Goal: Task Accomplishment & Management: Use online tool/utility

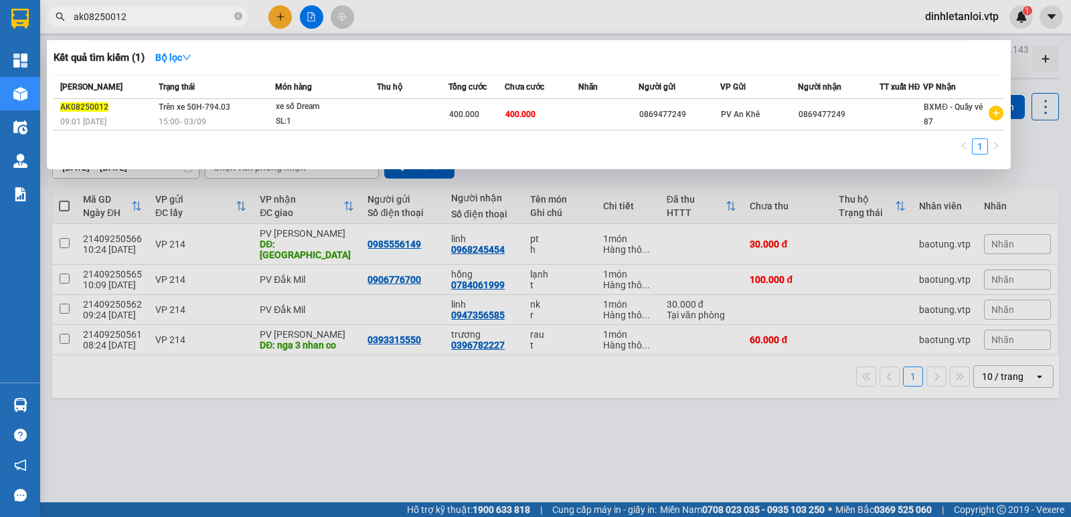
type input "ak08250012"
click at [1070, 163] on div at bounding box center [535, 258] width 1071 height 517
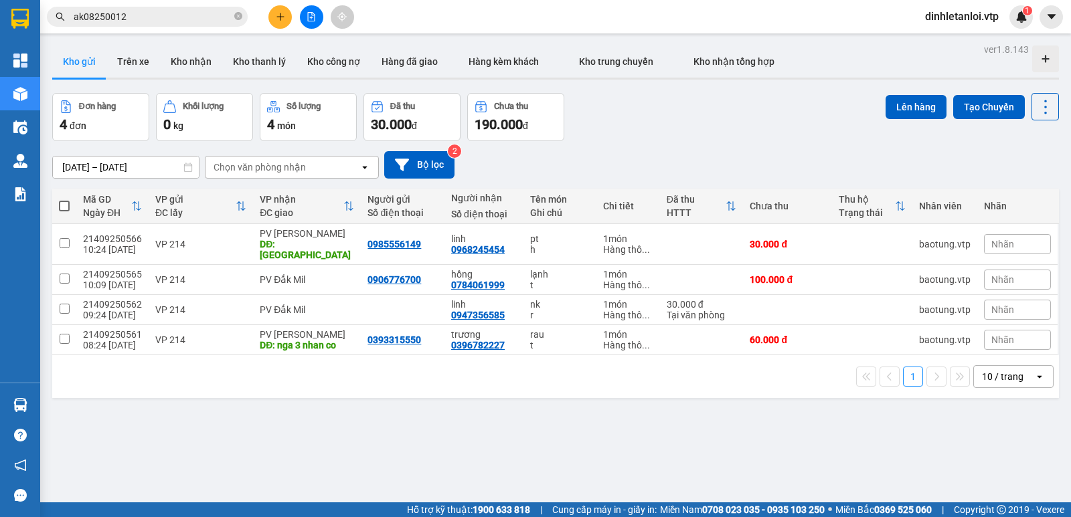
click at [127, 175] on div "ver 1.8.143 Kho gửi Trên xe Kho nhận Kho thanh lý Kho công nợ Hàng đã giao Hàng…" at bounding box center [555, 298] width 1017 height 517
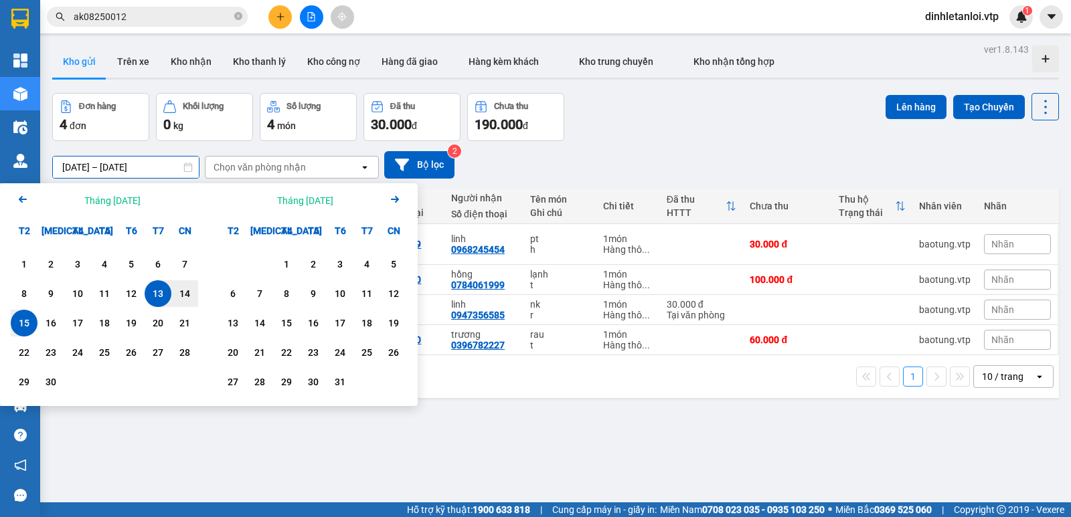
click at [26, 201] on icon "Arrow Left" at bounding box center [23, 199] width 16 height 16
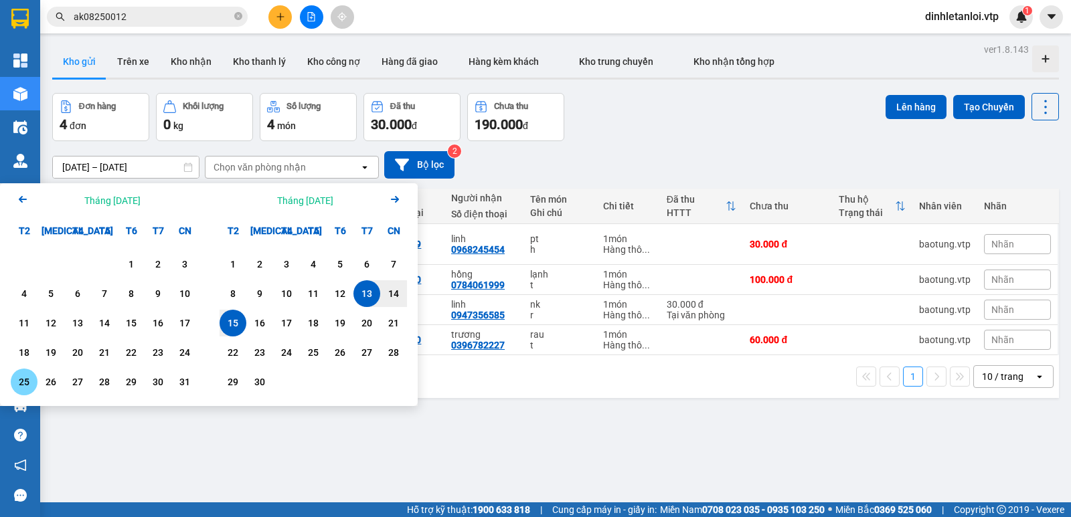
click at [25, 376] on div "25" at bounding box center [24, 382] width 19 height 16
click at [98, 376] on div "28" at bounding box center [104, 382] width 19 height 16
type input "[DATE] – [DATE]"
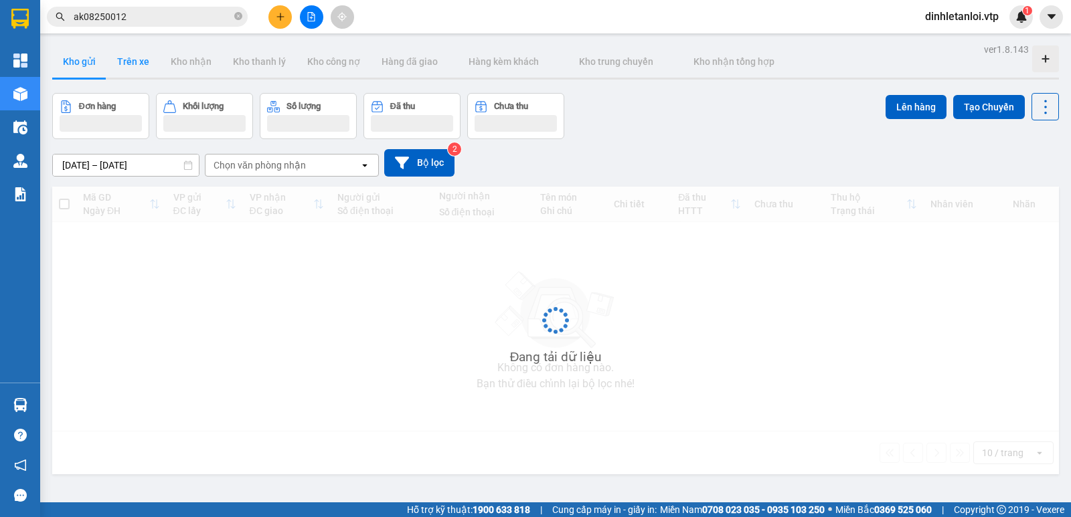
click at [127, 60] on button "Trên xe" at bounding box center [133, 62] width 54 height 32
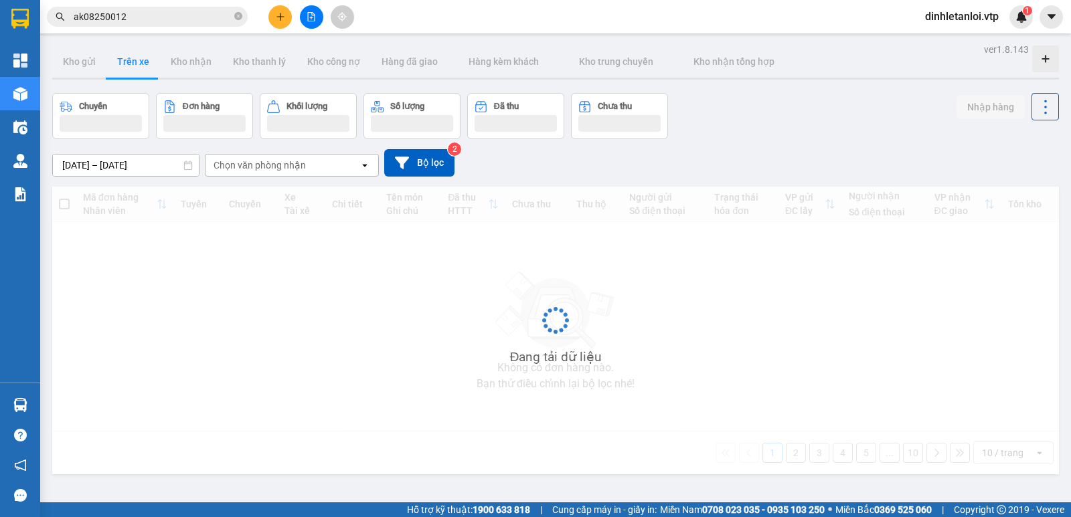
click at [143, 174] on div "ver 1.8.143 Kho gửi Trên xe Kho nhận Kho thanh lý Kho công nợ Hàng đã giao Hàng…" at bounding box center [555, 298] width 1017 height 517
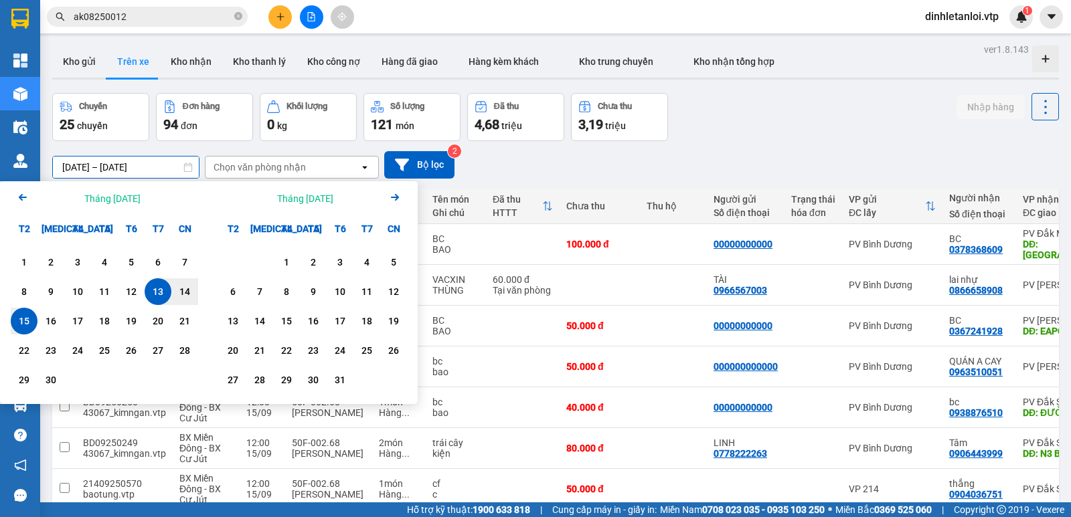
click at [24, 191] on icon "Arrow Left" at bounding box center [23, 197] width 16 height 16
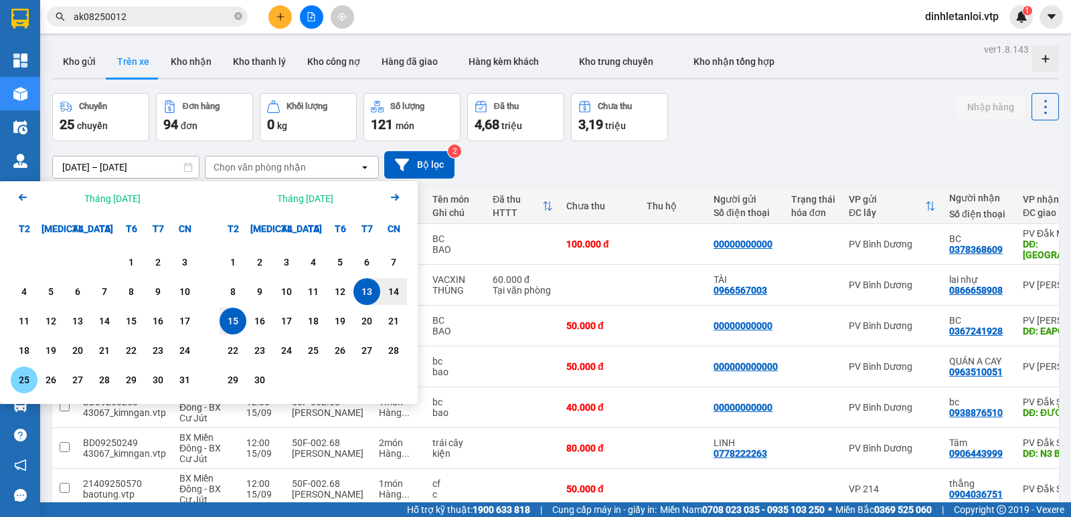
click at [23, 372] on div "25" at bounding box center [24, 380] width 27 height 27
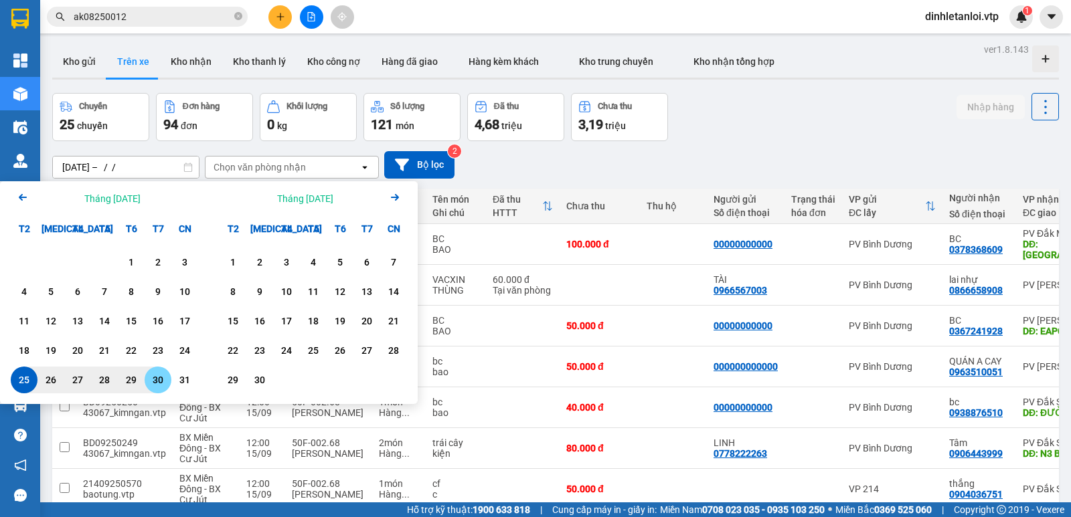
click at [163, 378] on div "30" at bounding box center [158, 380] width 19 height 16
type input "[DATE] – [DATE]"
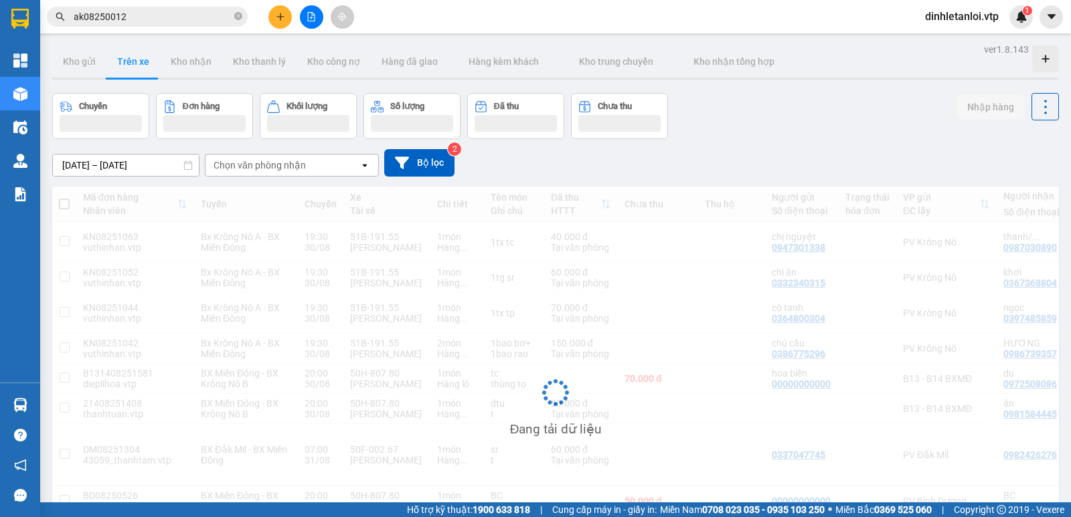
click at [323, 166] on div "Chọn văn phòng nhận" at bounding box center [283, 165] width 154 height 21
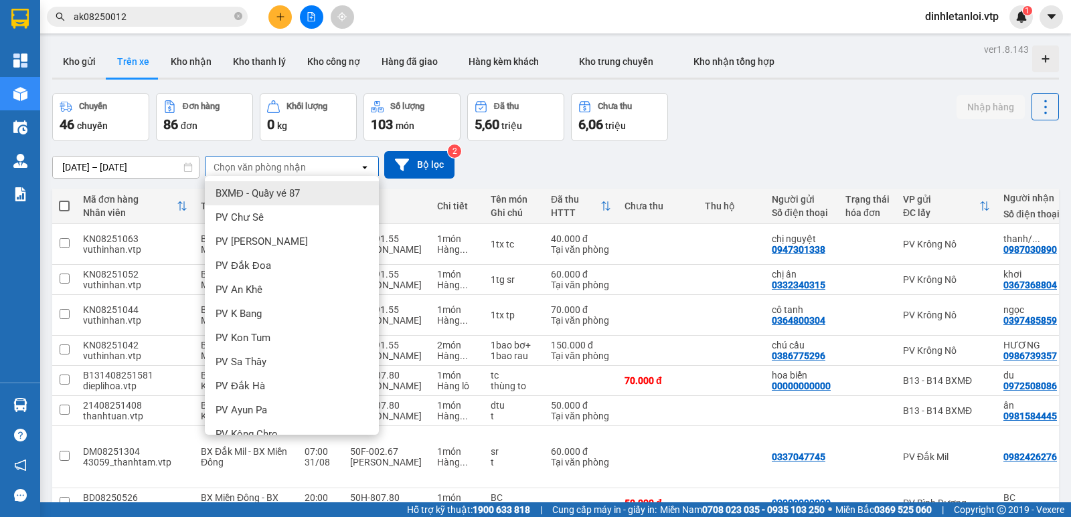
click at [310, 197] on div "BXMĐ - Quầy vé 87" at bounding box center [292, 193] width 174 height 24
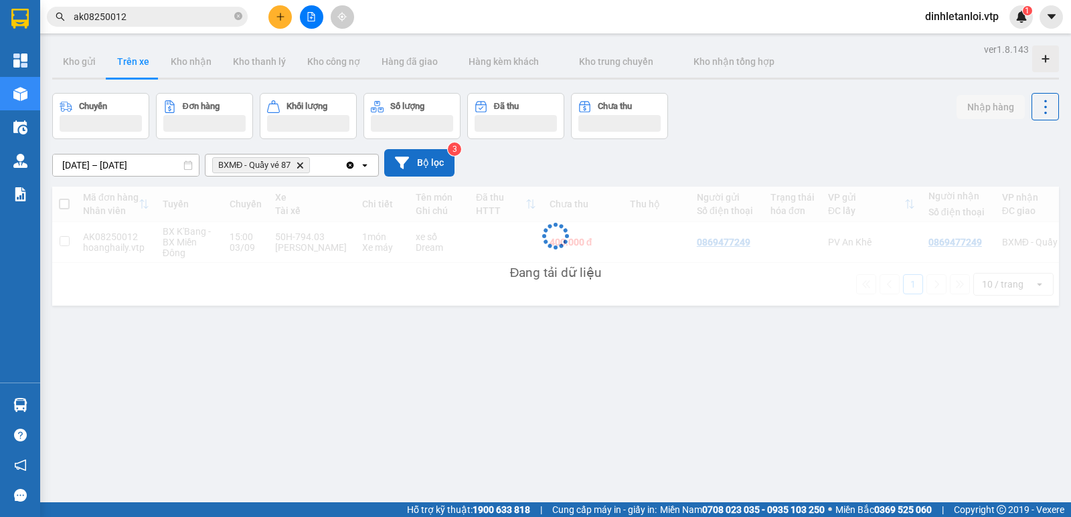
click at [445, 163] on button "Bộ lọc" at bounding box center [419, 162] width 70 height 27
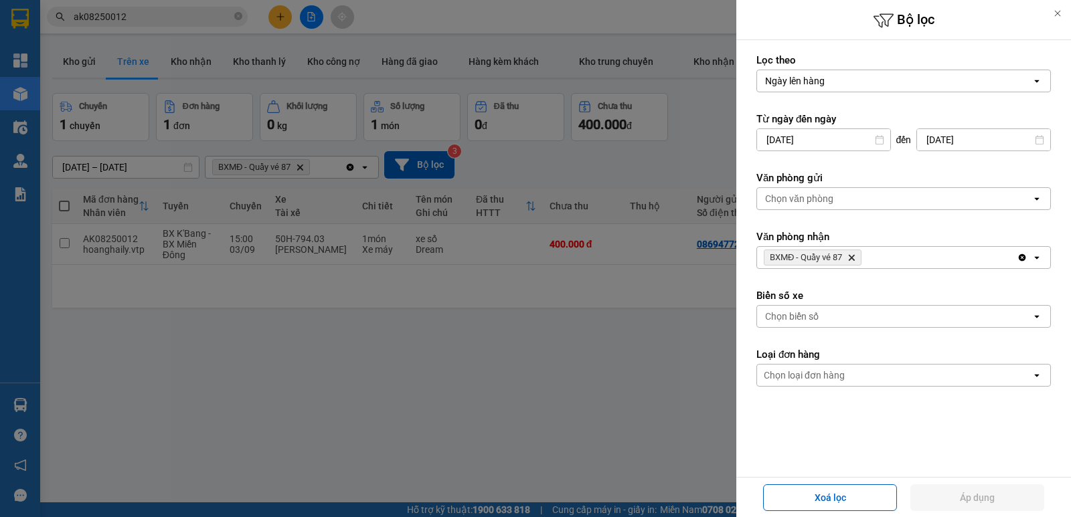
click at [888, 80] on div "Ngày lên hàng" at bounding box center [894, 80] width 274 height 21
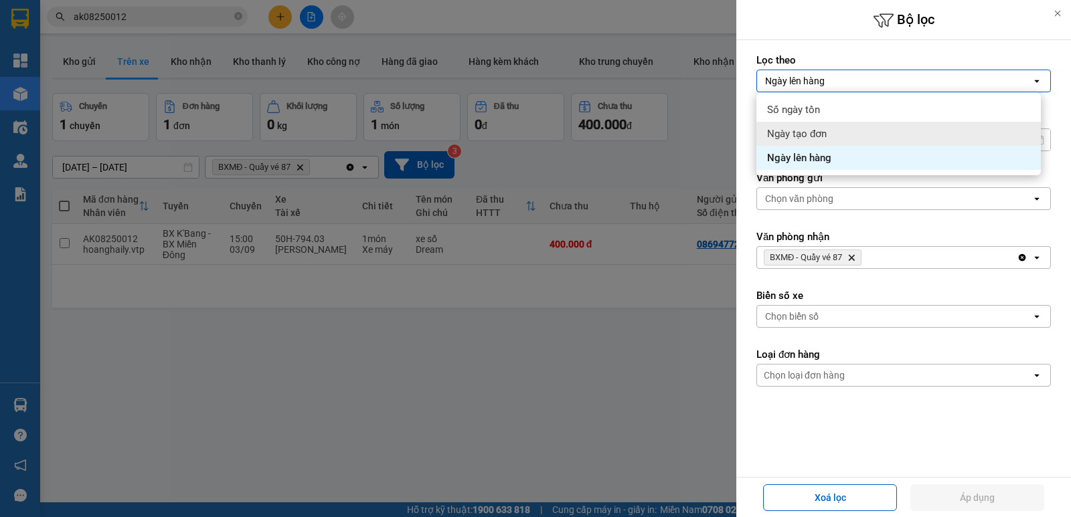
click at [818, 129] on span "Ngày tạo đơn" at bounding box center [797, 133] width 60 height 13
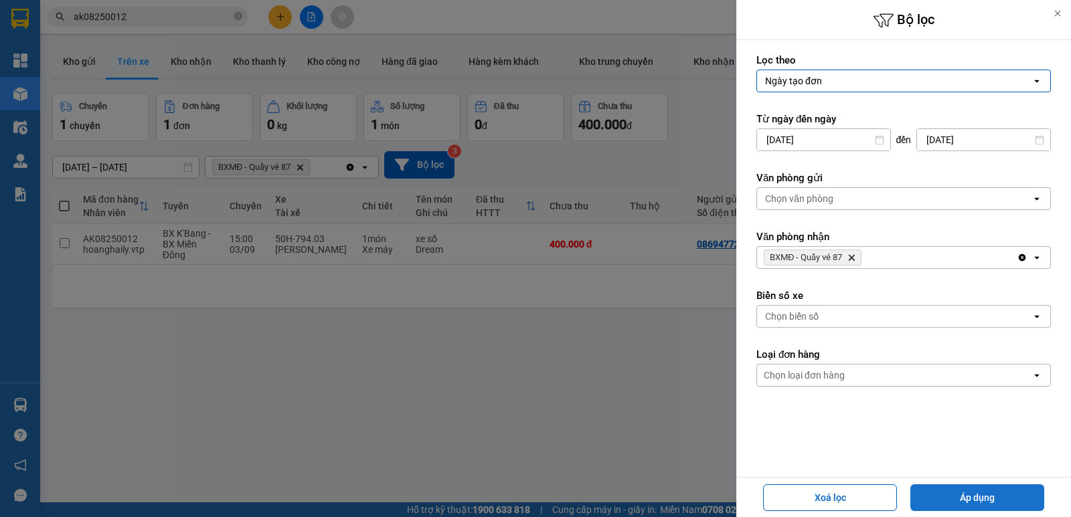
click at [996, 501] on button "Áp dụng" at bounding box center [977, 498] width 134 height 27
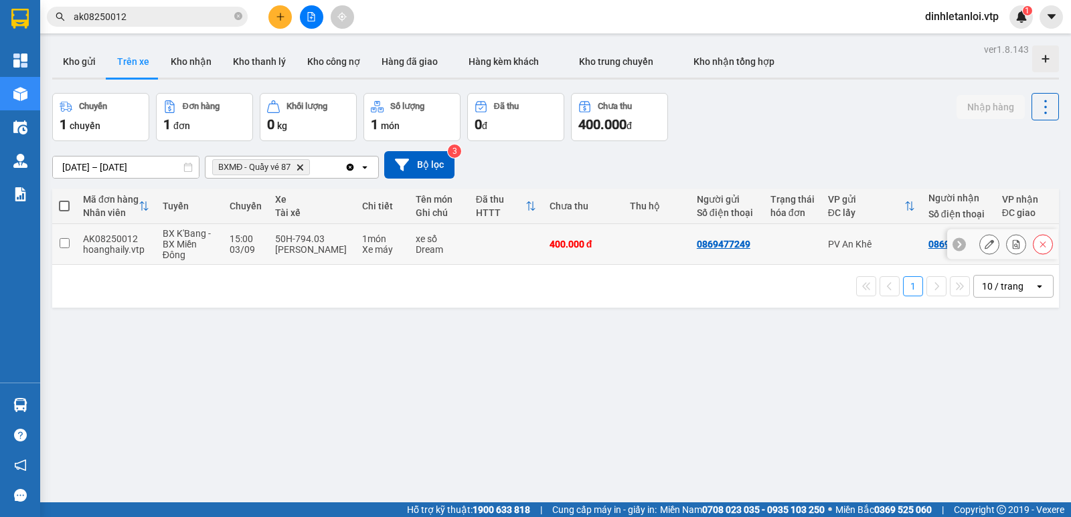
click at [70, 245] on td at bounding box center [64, 244] width 24 height 41
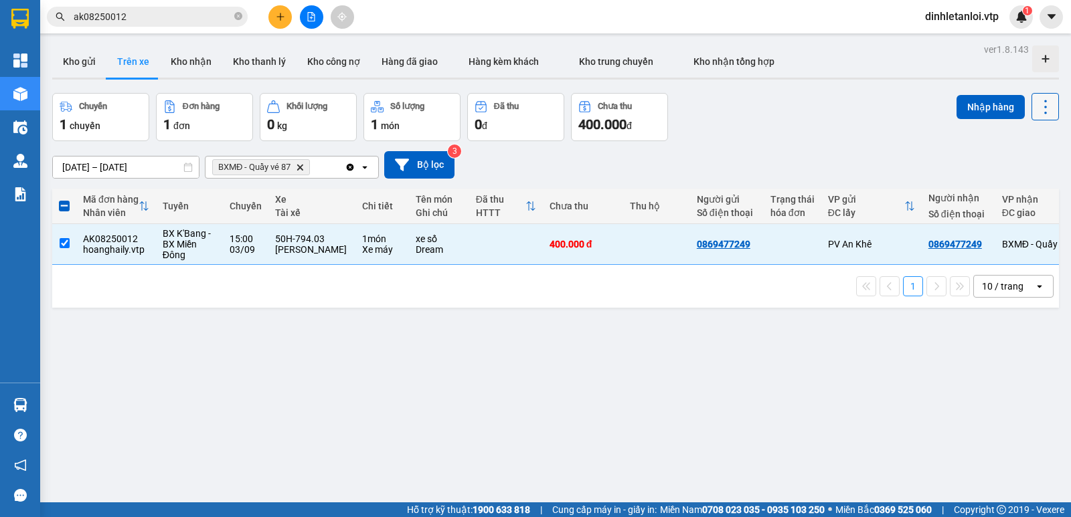
click at [1042, 107] on icon at bounding box center [1045, 107] width 19 height 19
click at [1004, 164] on span "Xóa hoàn toàn" at bounding box center [1021, 167] width 62 height 13
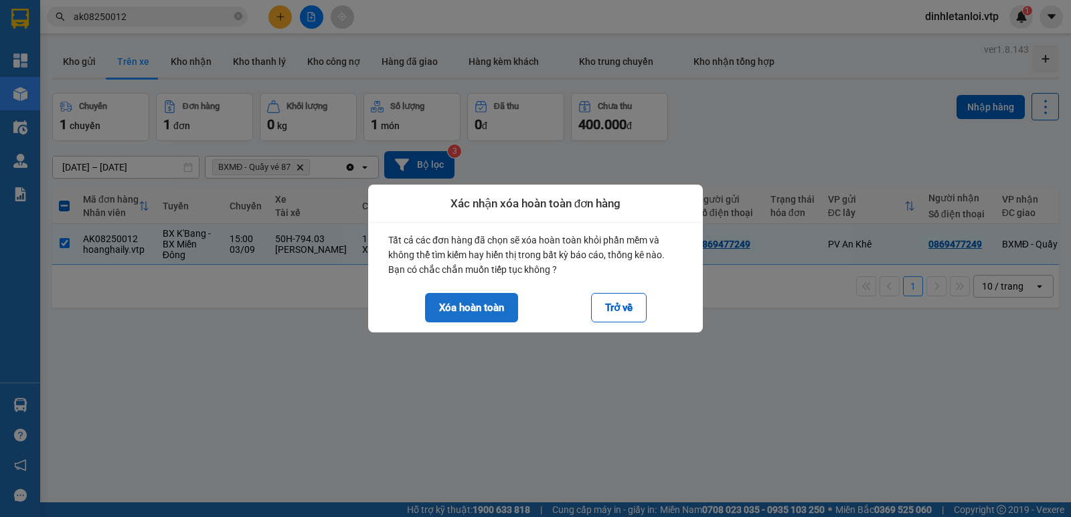
click at [477, 305] on button "Xóa hoàn toàn" at bounding box center [471, 307] width 93 height 29
checkbox input "false"
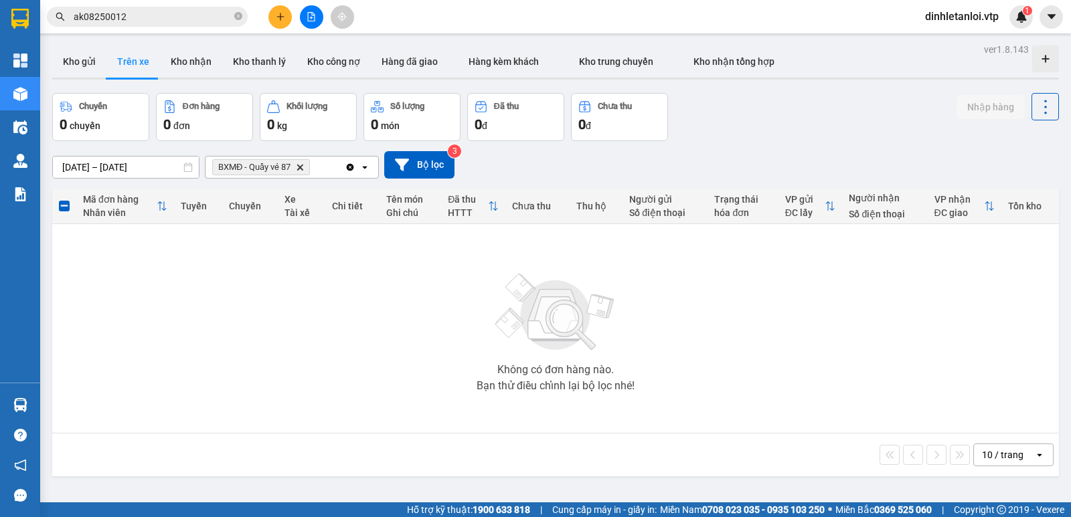
click at [204, 19] on input "ak08250012" at bounding box center [153, 16] width 158 height 15
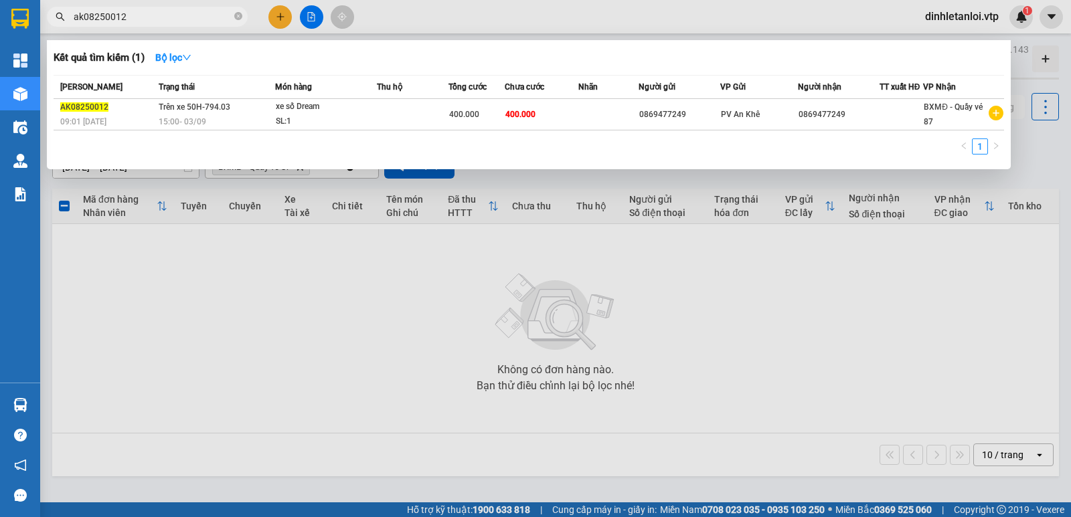
click at [204, 19] on input "ak08250012" at bounding box center [153, 16] width 158 height 15
click at [183, 322] on div at bounding box center [535, 258] width 1071 height 517
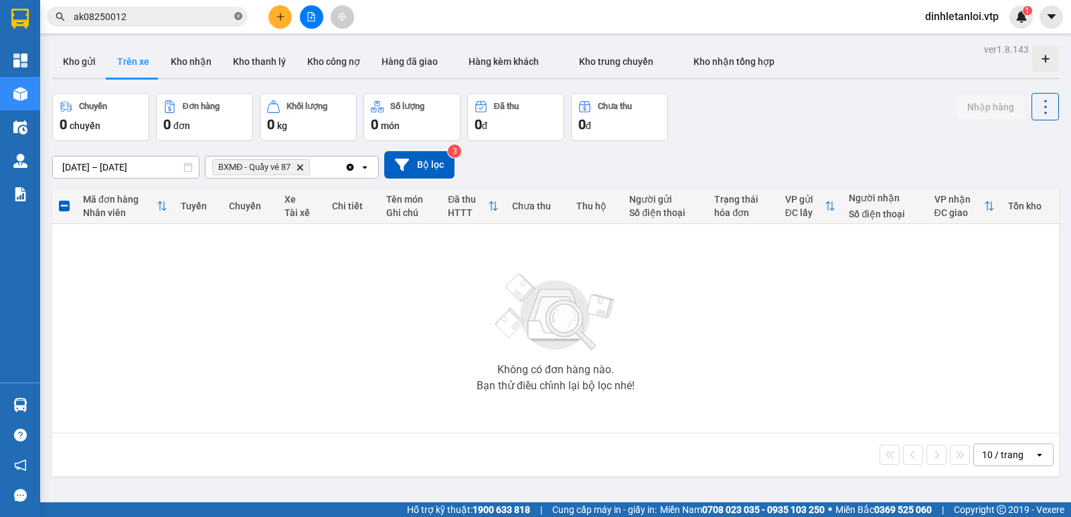
click at [242, 20] on icon "close-circle" at bounding box center [238, 16] width 8 height 8
click at [210, 21] on input "text" at bounding box center [153, 16] width 158 height 15
paste input "ak08250012"
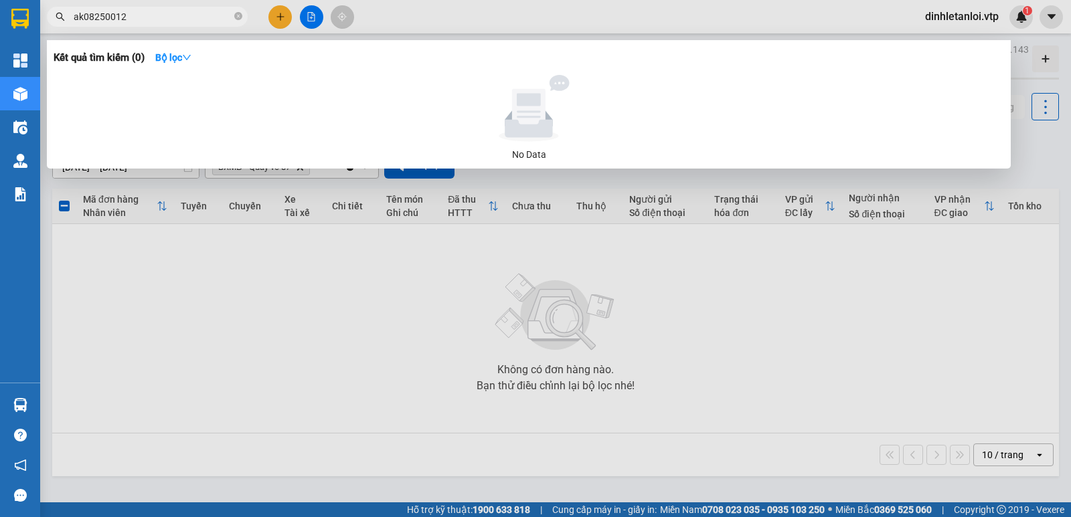
drag, startPoint x: 177, startPoint y: 18, endPoint x: 72, endPoint y: 20, distance: 105.1
click at [72, 20] on span "ak08250012" at bounding box center [147, 17] width 201 height 20
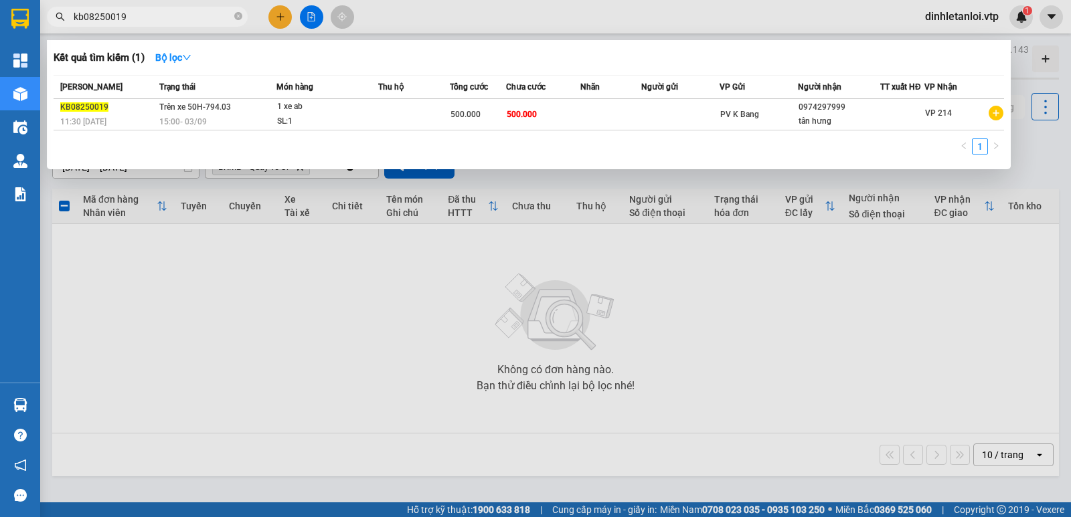
type input "kb08250019"
click at [240, 285] on div at bounding box center [535, 258] width 1071 height 517
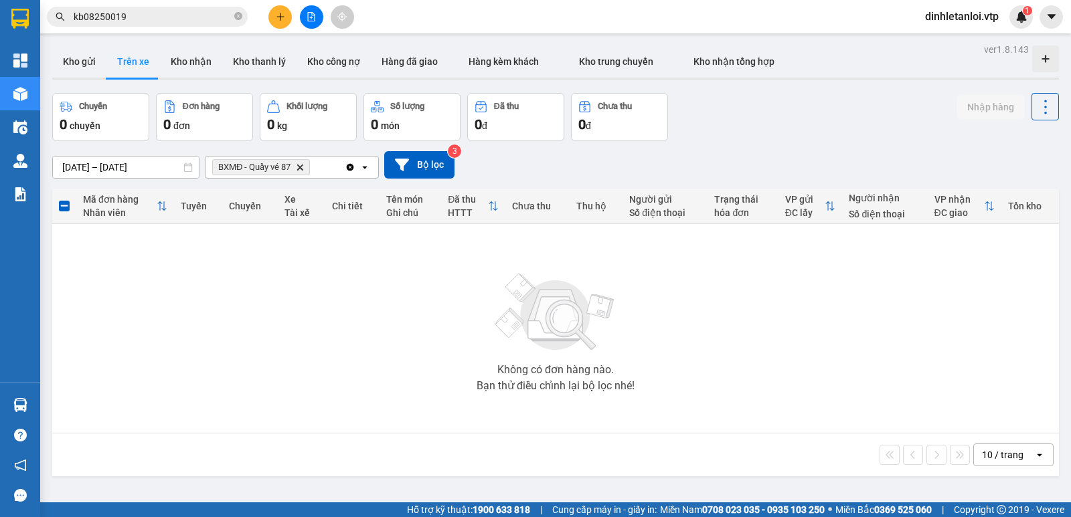
click at [171, 15] on input "kb08250019" at bounding box center [153, 16] width 158 height 15
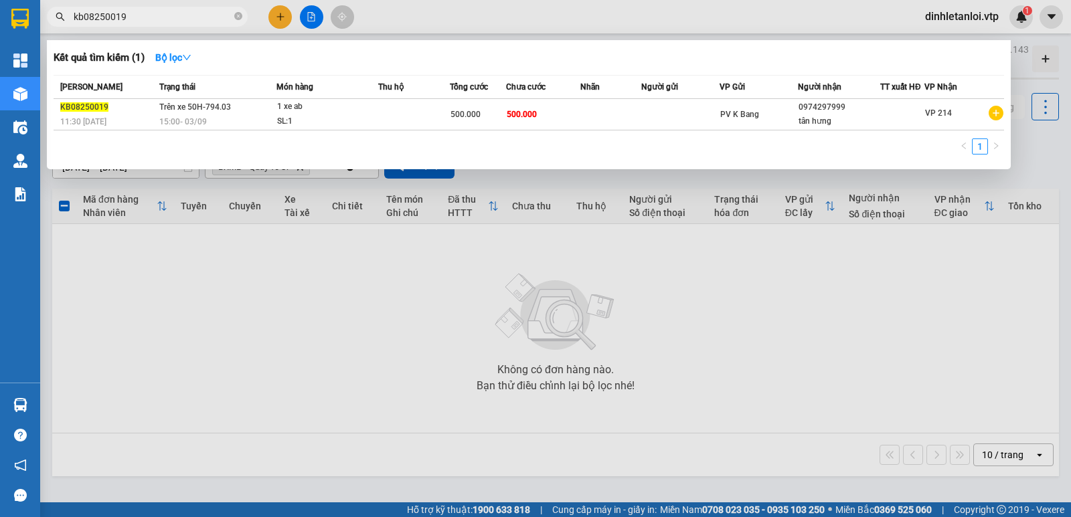
click at [355, 272] on div at bounding box center [535, 258] width 1071 height 517
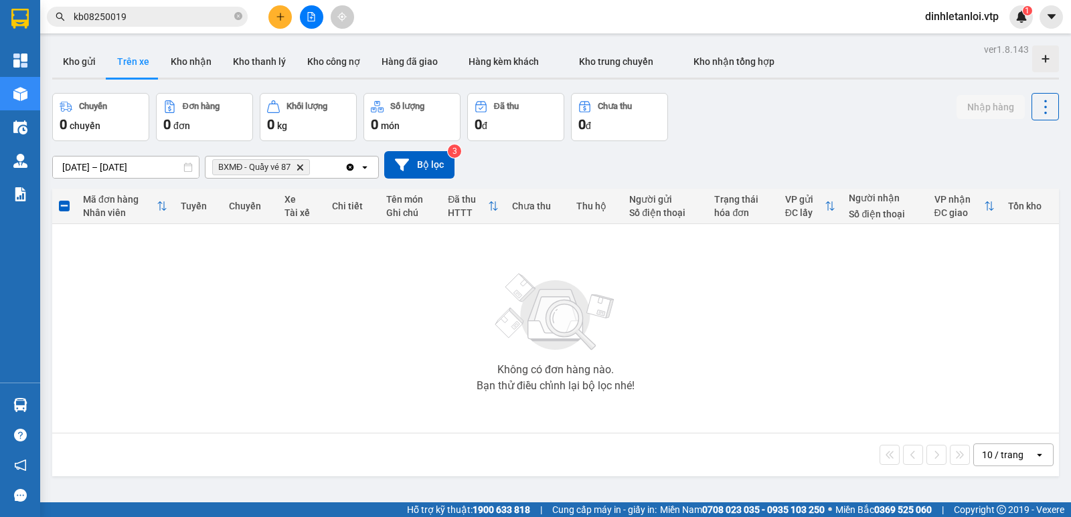
click at [321, 175] on div "BXMĐ - Quầy vé 87 Delete" at bounding box center [275, 167] width 139 height 21
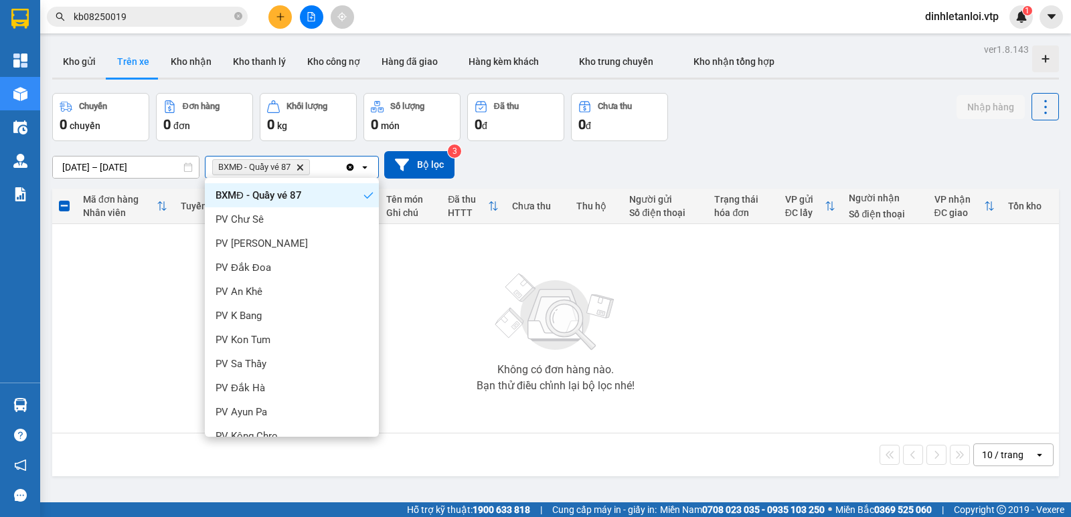
click at [304, 168] on icon "Delete" at bounding box center [300, 167] width 8 height 8
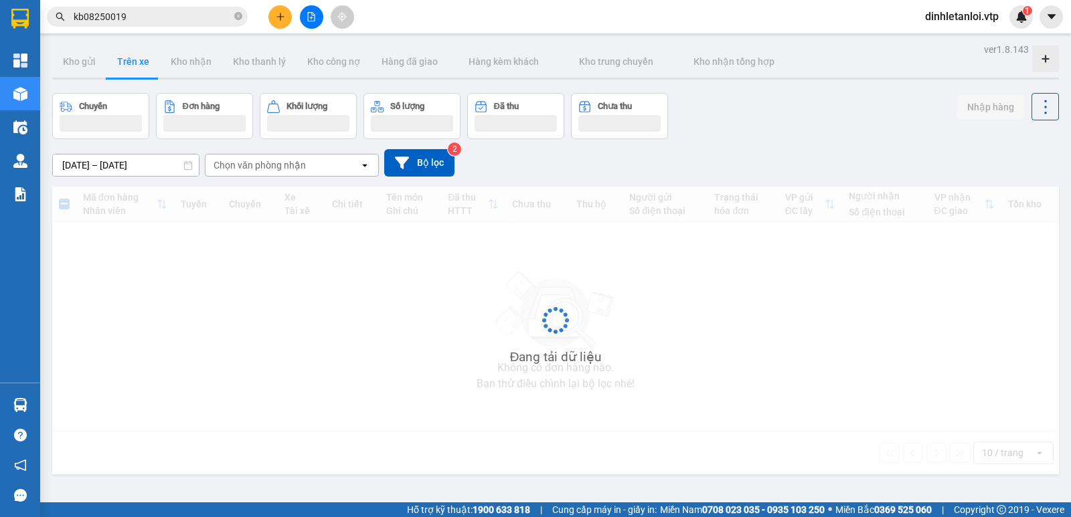
click at [304, 168] on div "Chọn văn phòng nhận" at bounding box center [260, 165] width 92 height 13
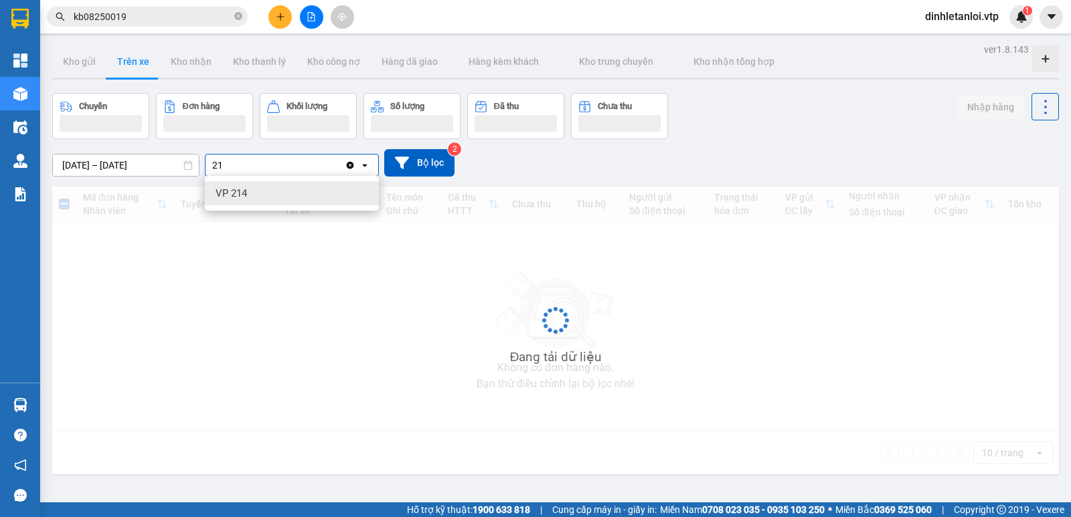
type input "214"
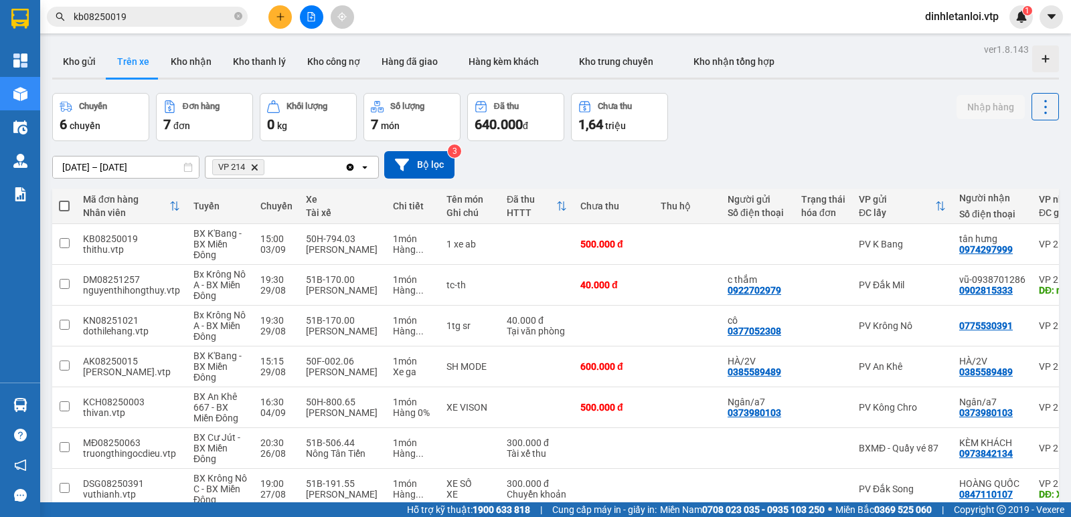
click at [171, 6] on div "Kết quả tìm kiếm ( 1 ) Bộ lọc Mã ĐH Trạng thái Món hàng Thu hộ Tổng cước Chưa c…" at bounding box center [130, 16] width 261 height 23
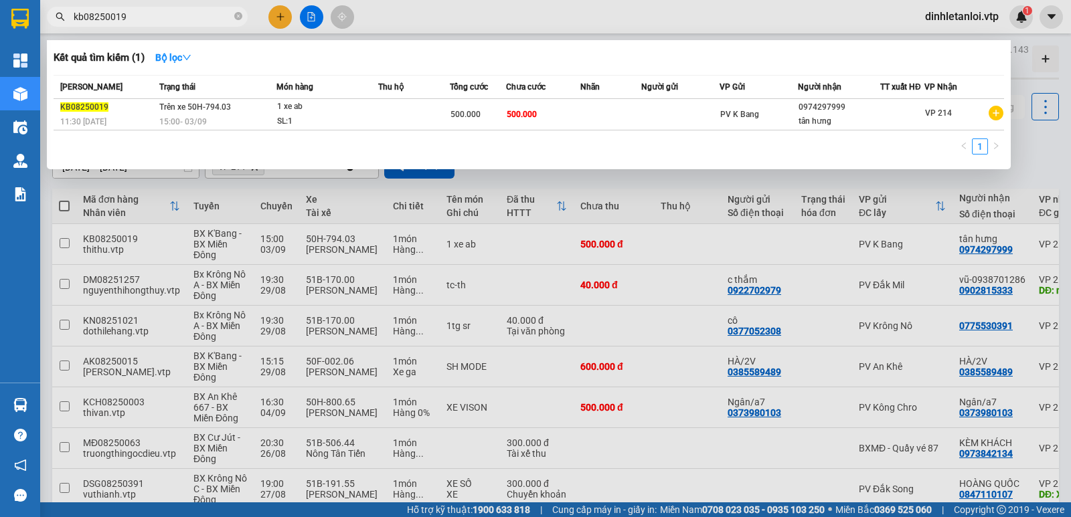
click at [166, 11] on input "kb08250019" at bounding box center [153, 16] width 158 height 15
click at [1055, 171] on div at bounding box center [535, 258] width 1071 height 517
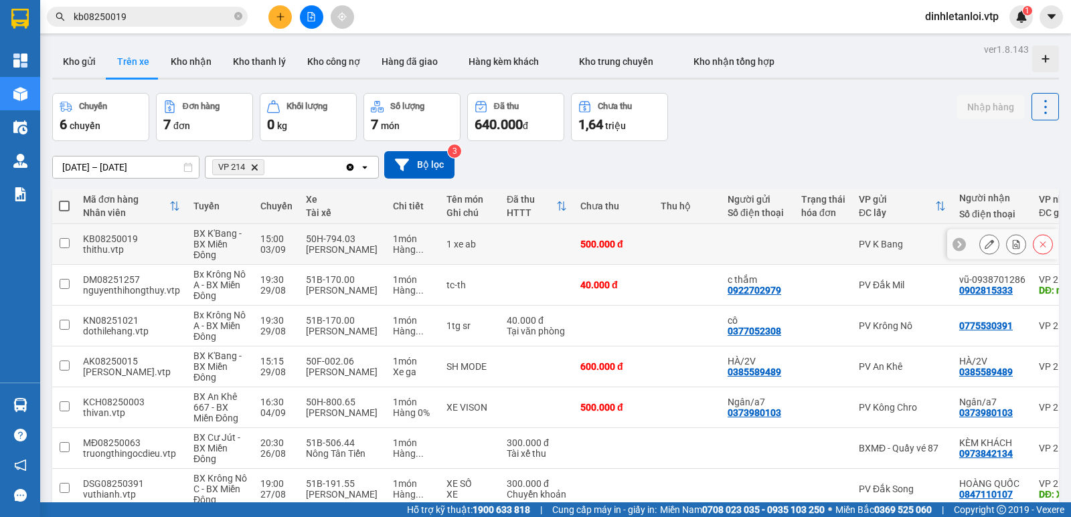
click at [63, 241] on input "checkbox" at bounding box center [65, 243] width 10 height 10
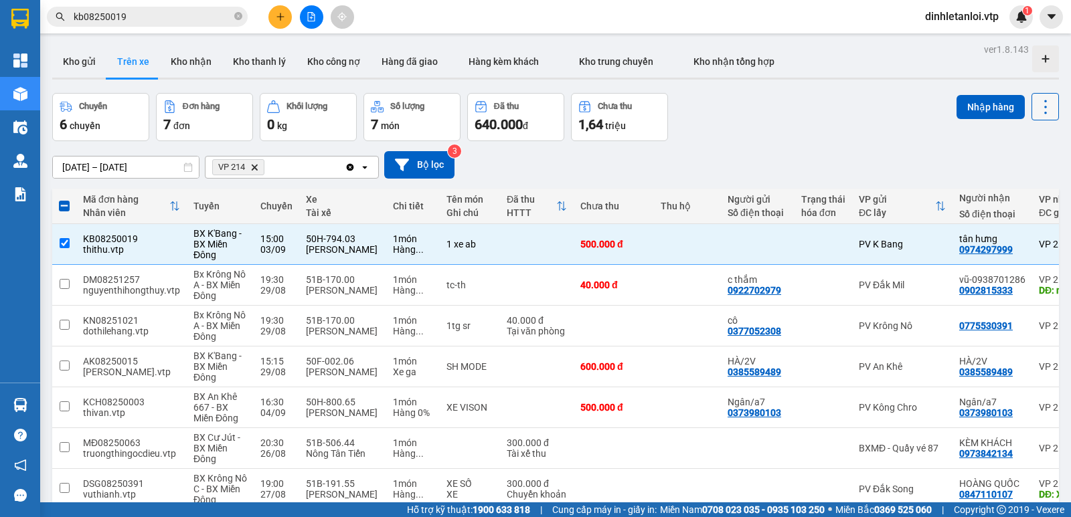
click at [1036, 102] on icon at bounding box center [1045, 107] width 19 height 19
click at [1004, 167] on span "Xóa hoàn toàn" at bounding box center [1021, 167] width 62 height 13
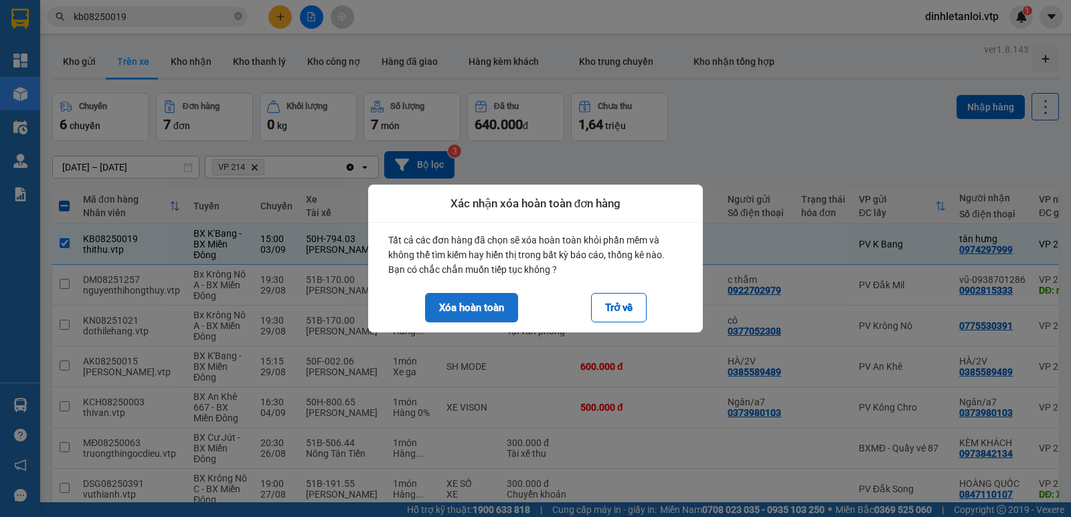
click at [470, 317] on button "Xóa hoàn toàn" at bounding box center [471, 307] width 93 height 29
checkbox input "false"
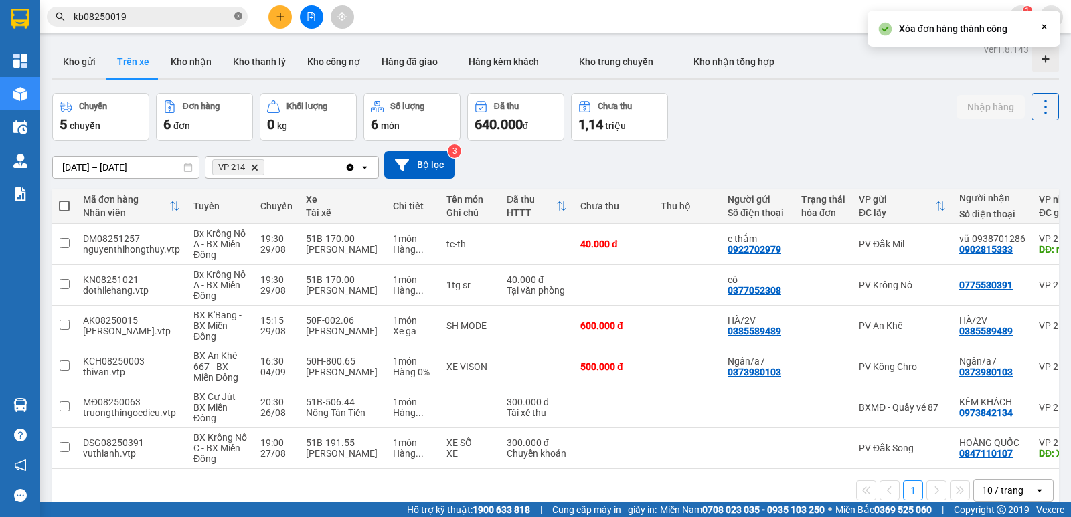
click at [236, 17] on icon "close-circle" at bounding box center [238, 16] width 8 height 8
click at [159, 19] on input "text" at bounding box center [153, 16] width 158 height 15
paste input "kb08250019"
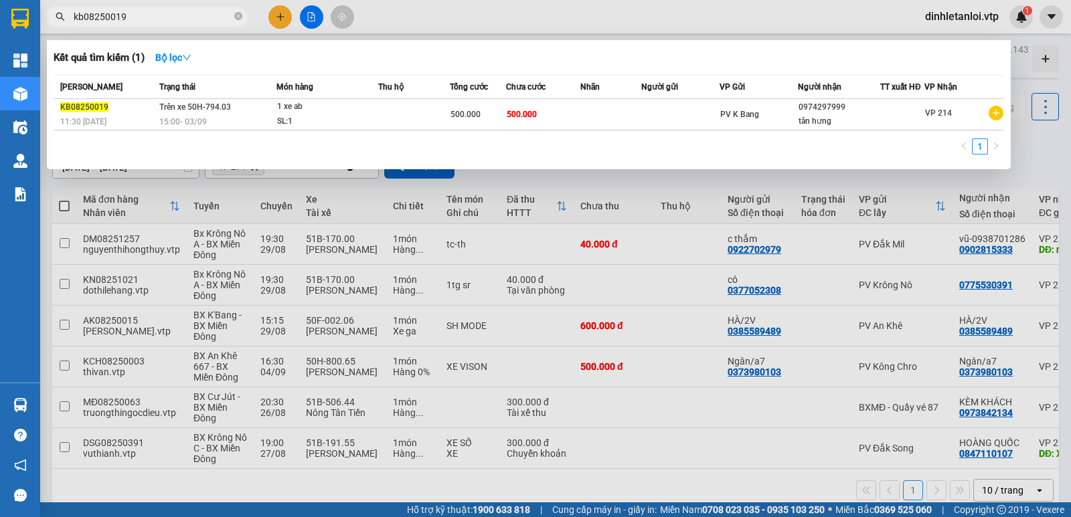
click at [198, 17] on input "kb08250019" at bounding box center [153, 16] width 158 height 15
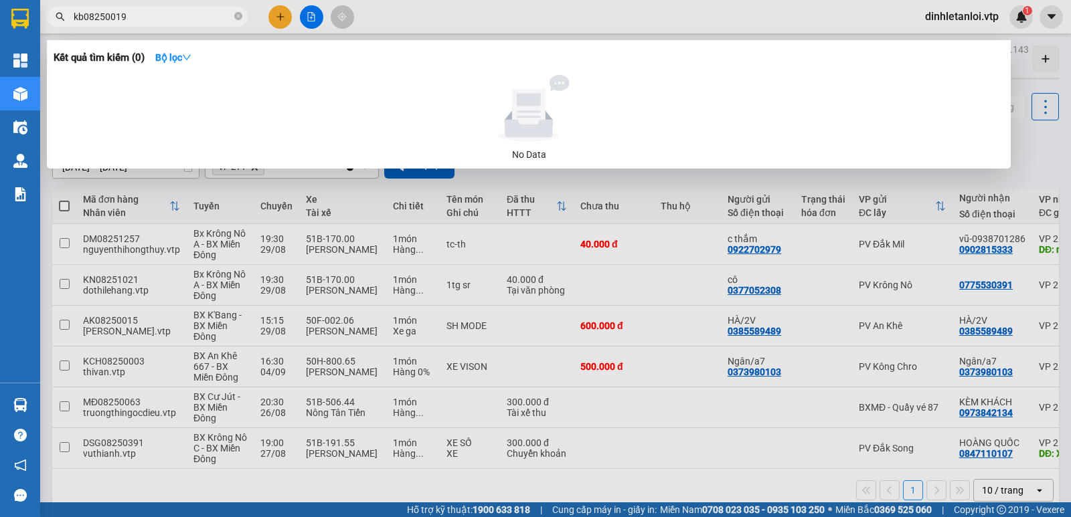
click at [1017, 145] on div at bounding box center [535, 258] width 1071 height 517
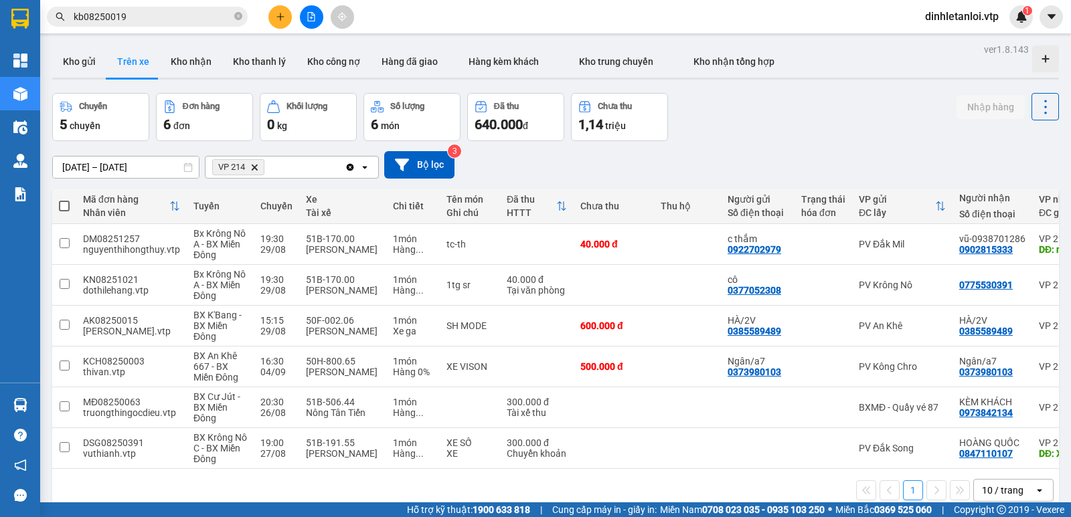
click at [163, 21] on input "kb08250019" at bounding box center [153, 16] width 158 height 15
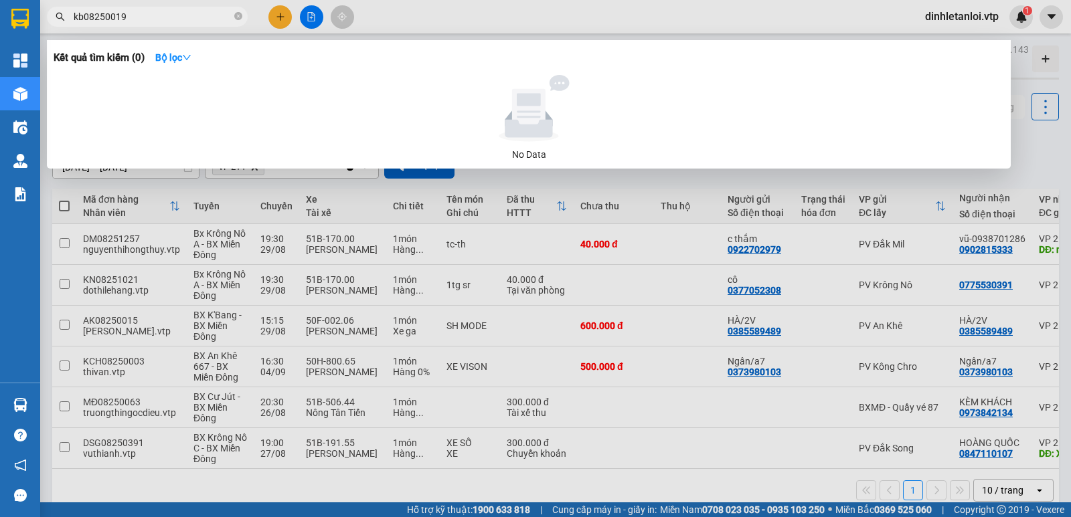
click at [163, 21] on input "kb08250019" at bounding box center [153, 16] width 158 height 15
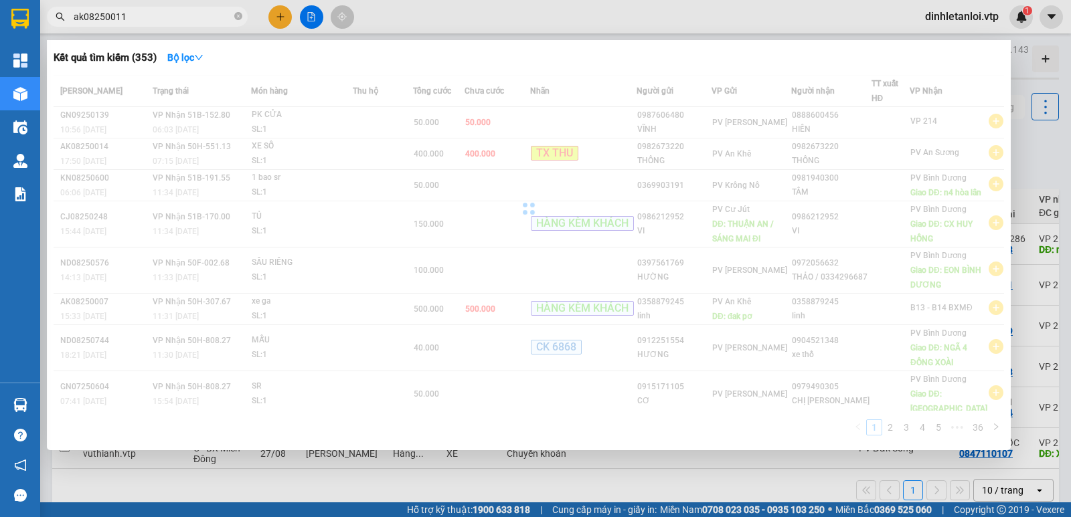
type input "ak08250011"
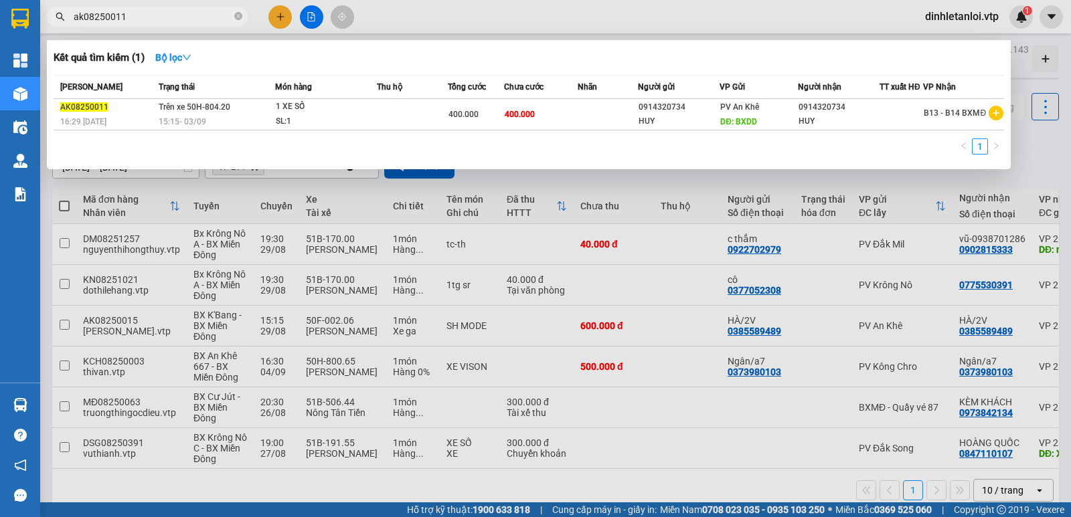
click at [529, 21] on div at bounding box center [535, 258] width 1071 height 517
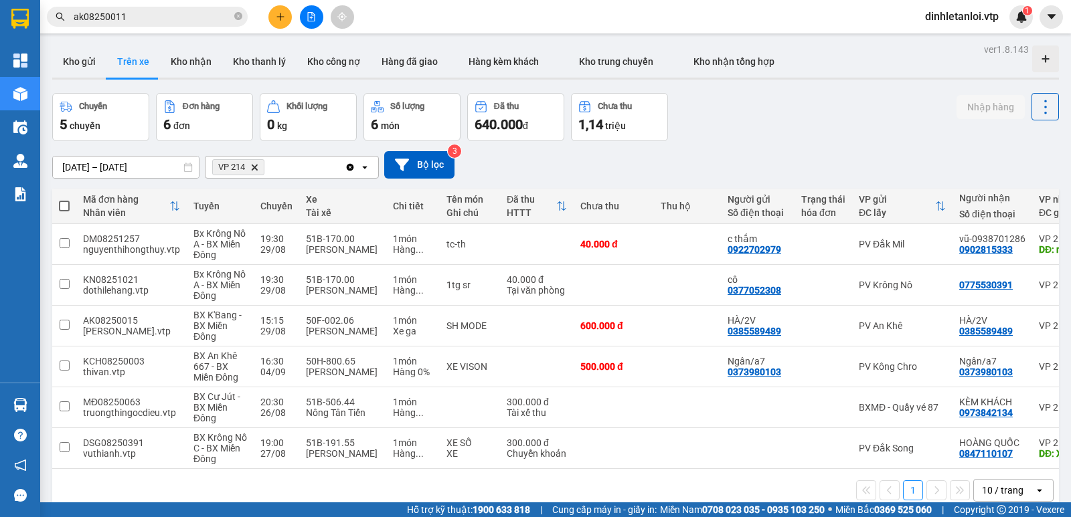
click at [252, 168] on icon "Delete" at bounding box center [254, 167] width 8 height 8
click at [254, 167] on div "Chọn văn phòng nhận" at bounding box center [260, 167] width 92 height 13
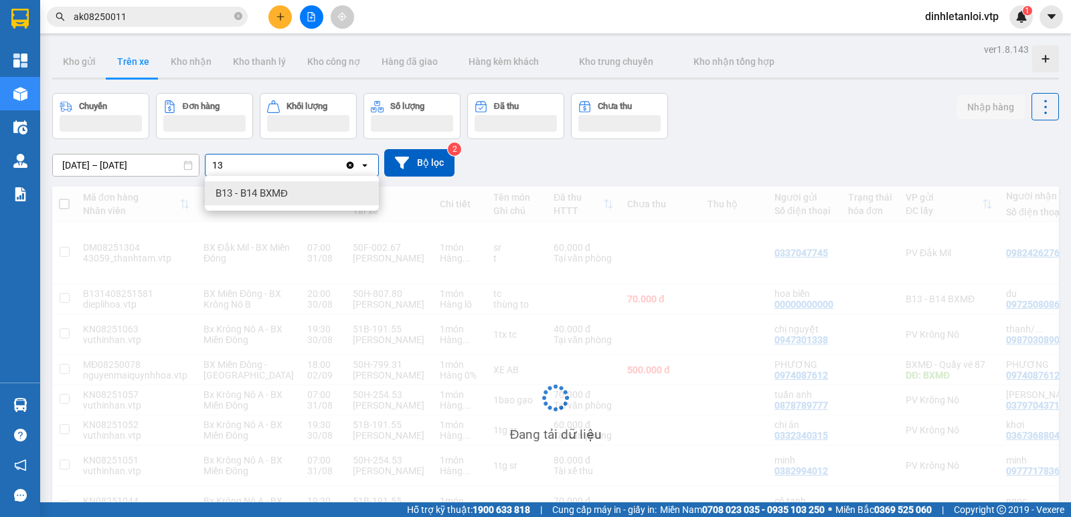
type input "13"
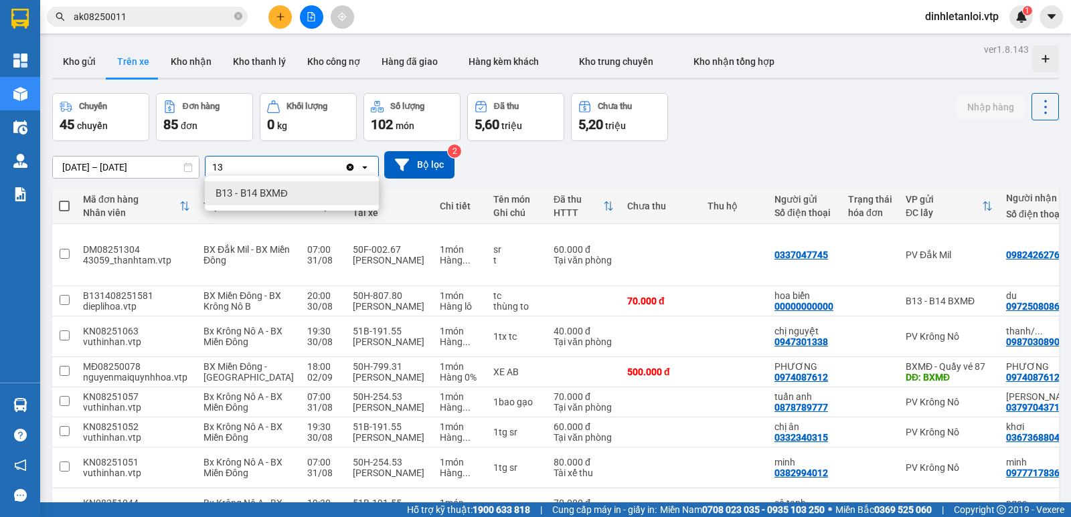
click at [261, 188] on span "B13 - B14 BXMĐ" at bounding box center [252, 193] width 72 height 13
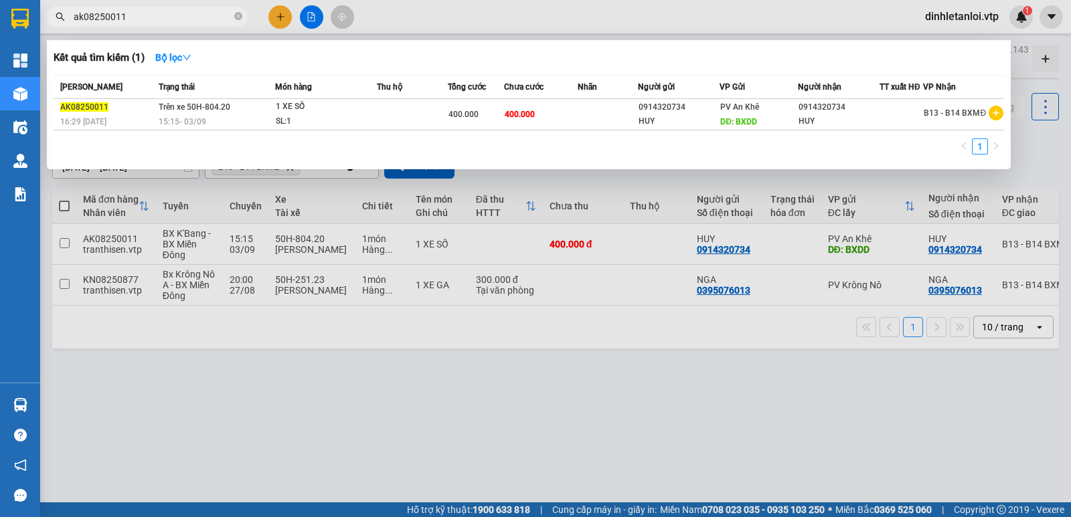
click at [138, 17] on input "ak08250011" at bounding box center [153, 16] width 158 height 15
click at [759, 455] on div at bounding box center [535, 258] width 1071 height 517
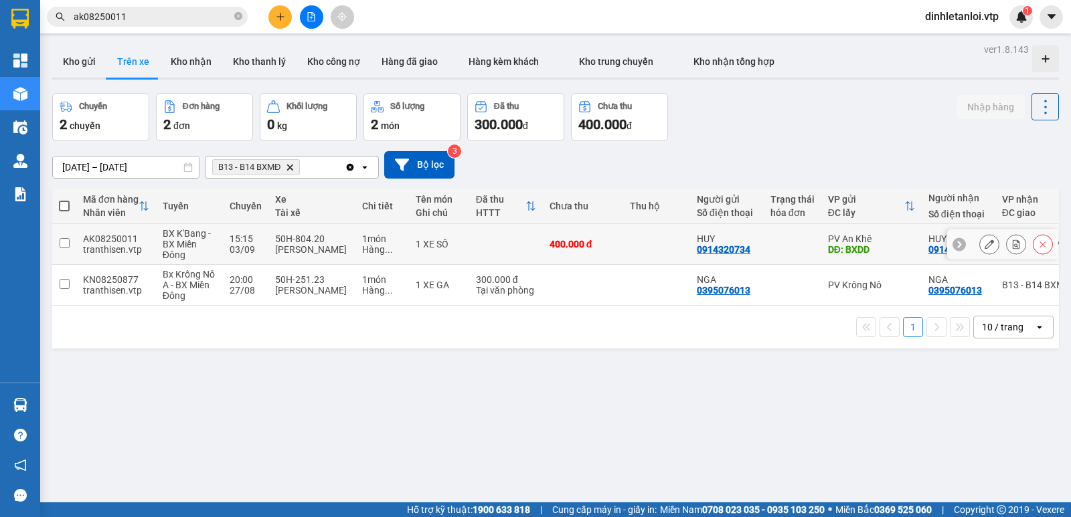
click at [64, 243] on input "checkbox" at bounding box center [65, 243] width 10 height 10
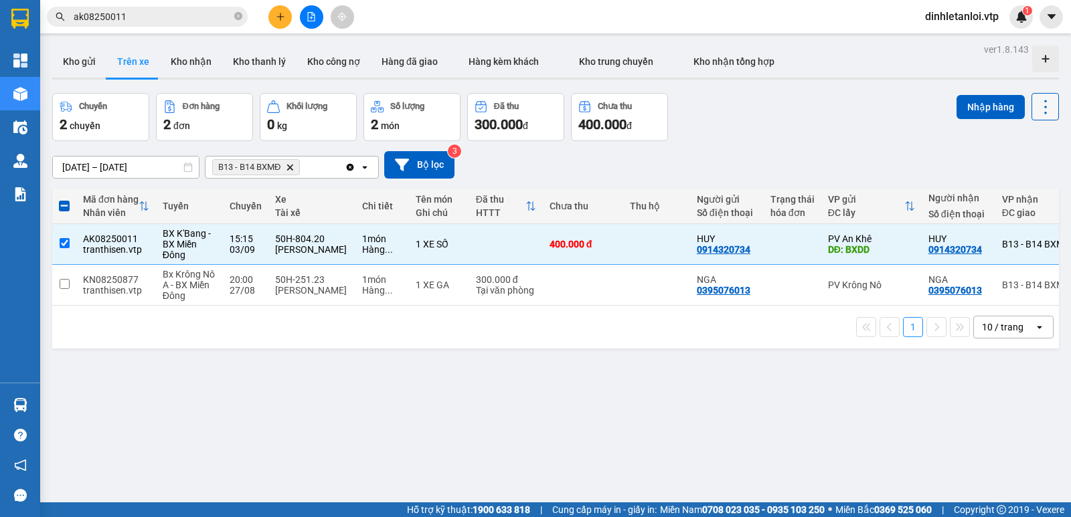
click at [1045, 100] on button at bounding box center [1045, 106] width 27 height 27
click at [1013, 157] on li "Xóa hoàn toàn" at bounding box center [1008, 167] width 110 height 24
click at [1036, 104] on icon at bounding box center [1045, 107] width 19 height 19
click at [999, 165] on span "Xóa hoàn toàn" at bounding box center [1021, 167] width 62 height 13
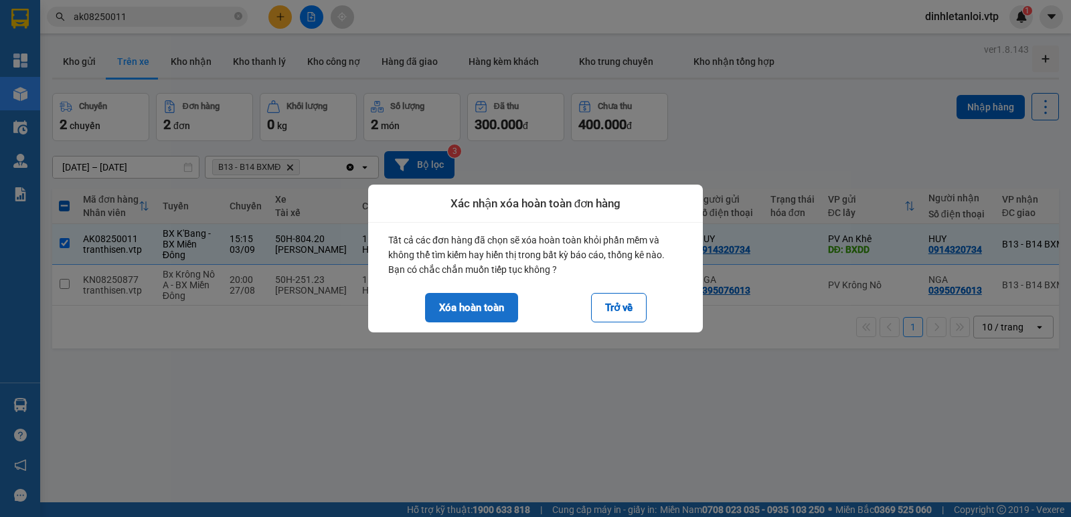
click at [496, 305] on button "Xóa hoàn toàn" at bounding box center [471, 307] width 93 height 29
checkbox input "false"
